Goal: Task Accomplishment & Management: Complete application form

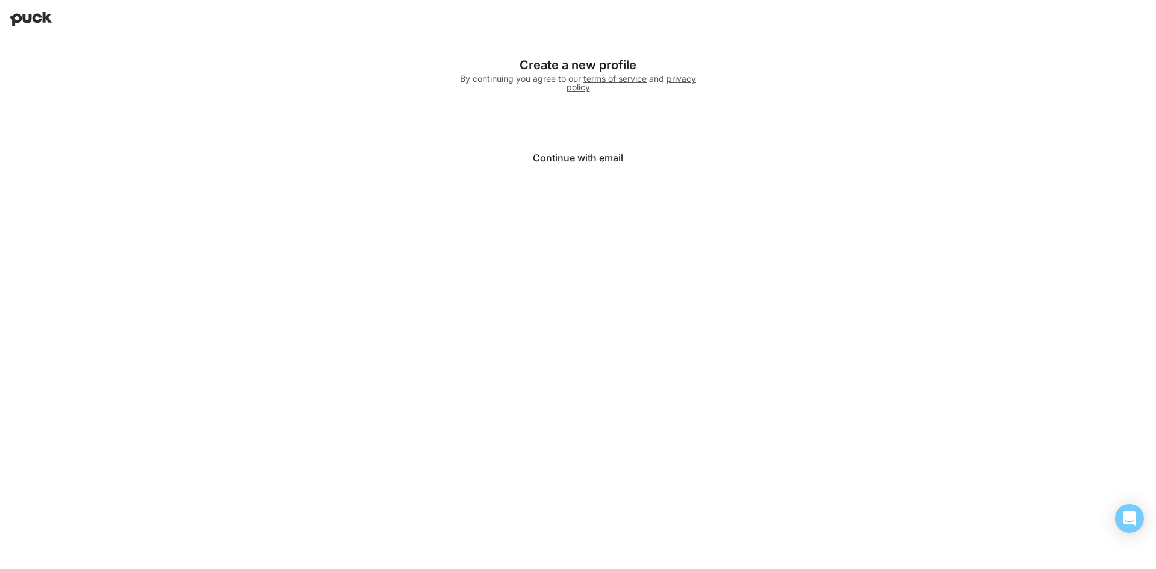
click at [588, 164] on button "Continue with email" at bounding box center [577, 157] width 241 height 29
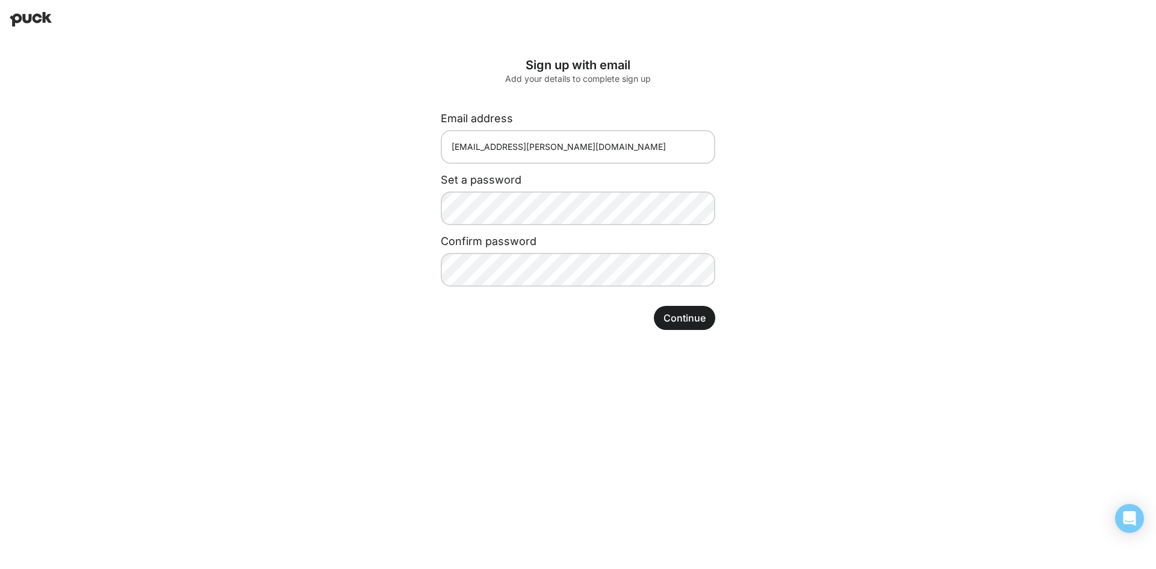
click at [544, 226] on div "Confirm password" at bounding box center [578, 236] width 274 height 23
click at [702, 321] on button "Continue" at bounding box center [684, 318] width 61 height 24
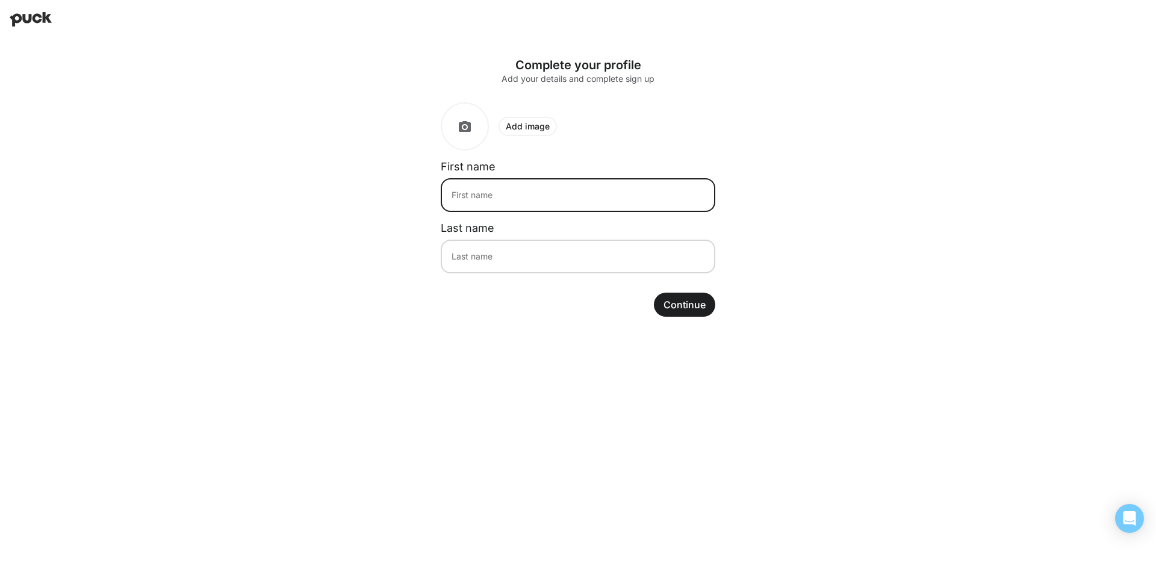
click at [490, 197] on input at bounding box center [578, 195] width 274 height 34
type input "Brook"
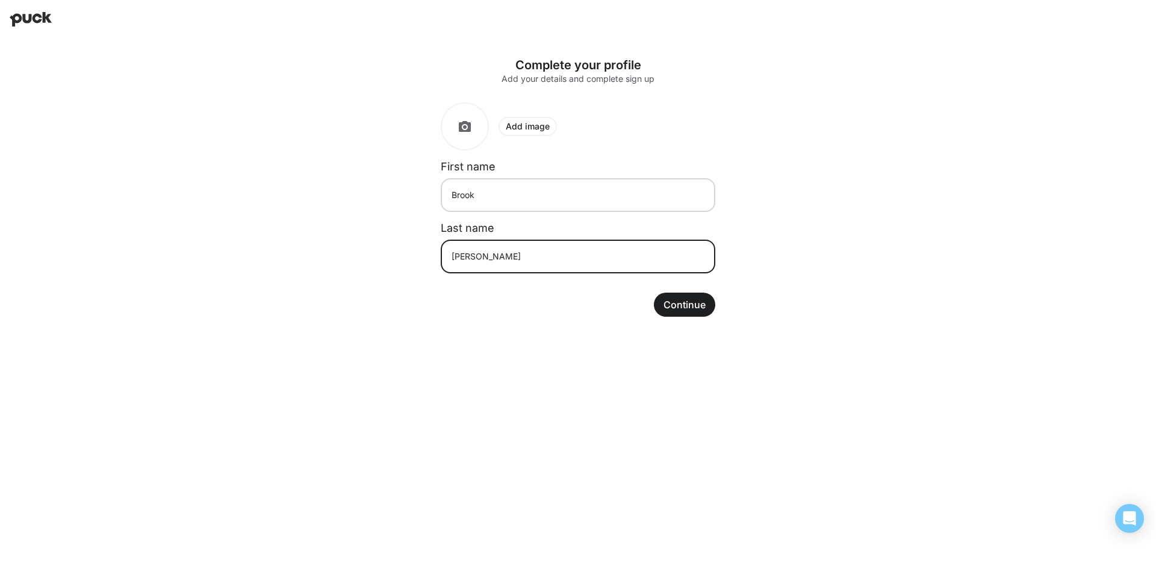
type input "Harter"
click at [690, 302] on button "Continue" at bounding box center [684, 304] width 61 height 24
